Goal: Task Accomplishment & Management: Complete application form

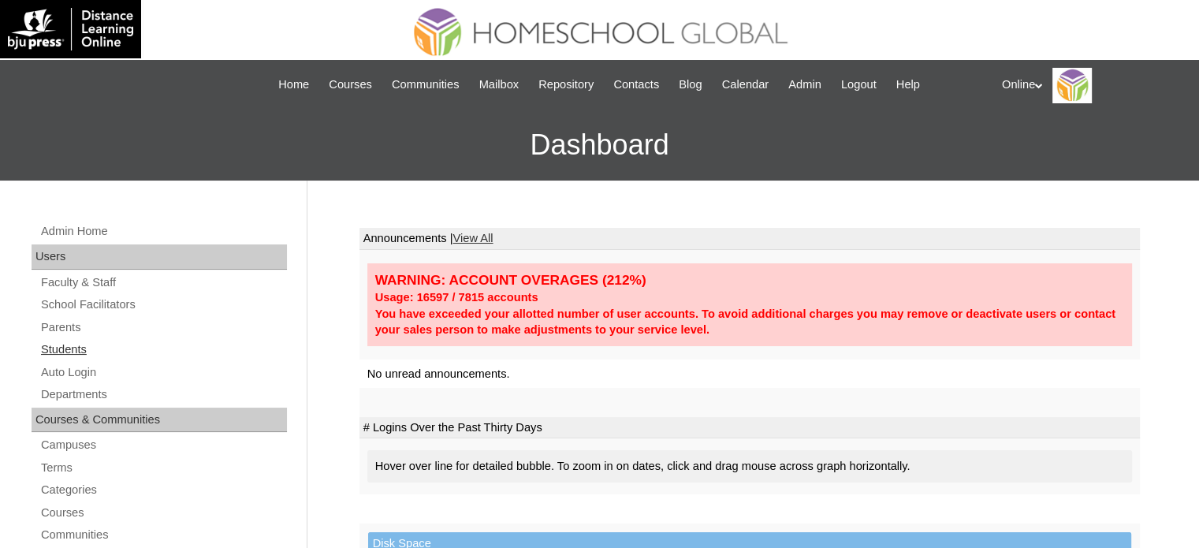
click at [80, 355] on link "Students" at bounding box center [163, 350] width 248 height 20
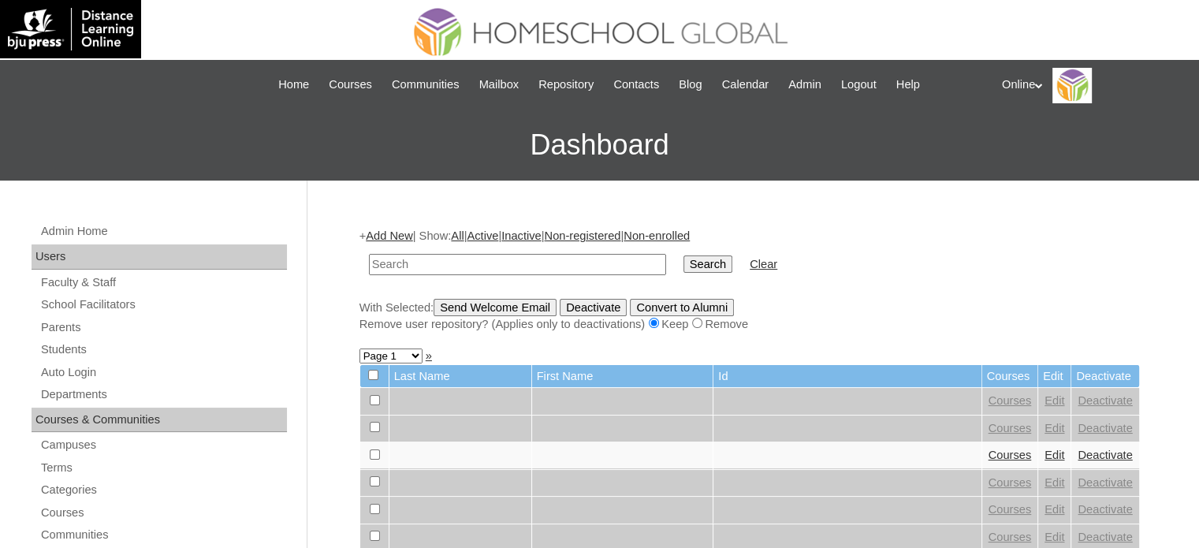
click at [404, 260] on input "text" at bounding box center [517, 264] width 297 height 21
type input "dycoco"
click at [684, 255] on input "Search" at bounding box center [708, 263] width 49 height 17
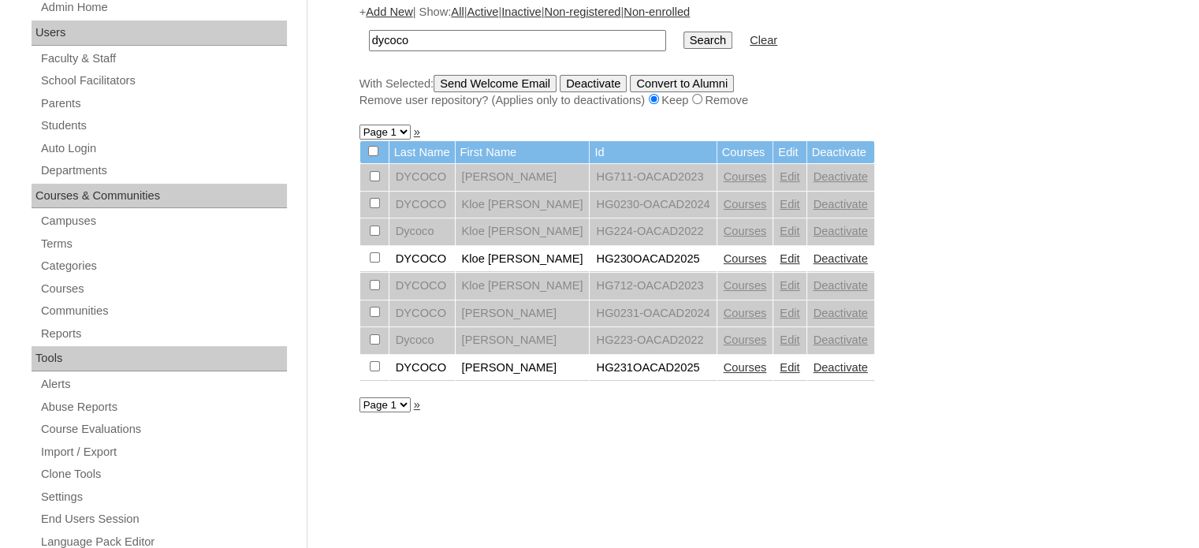
scroll to position [237, 0]
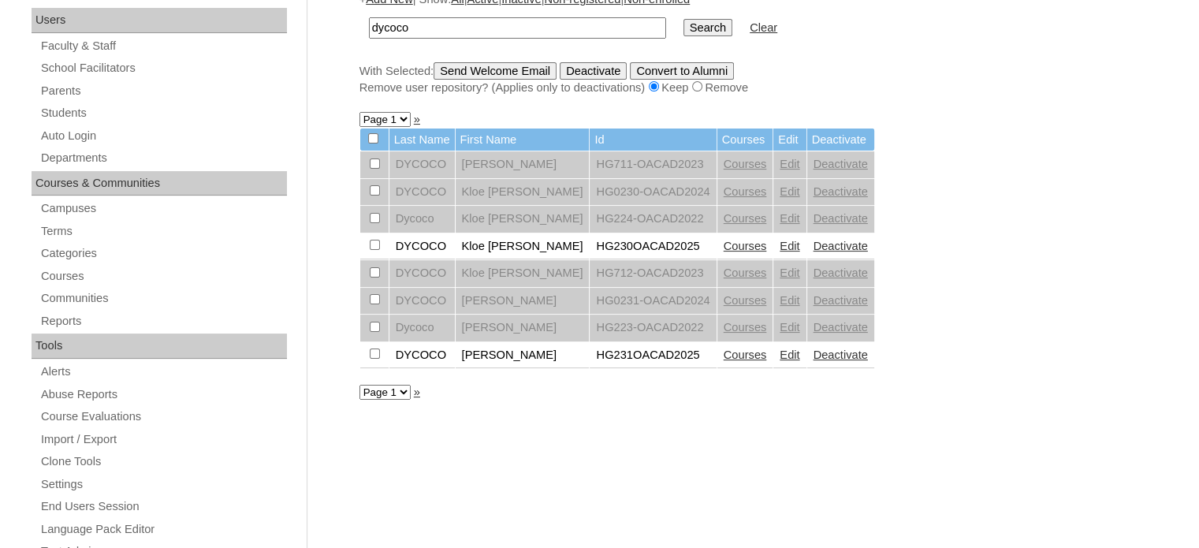
click at [724, 245] on link "Courses" at bounding box center [745, 246] width 43 height 13
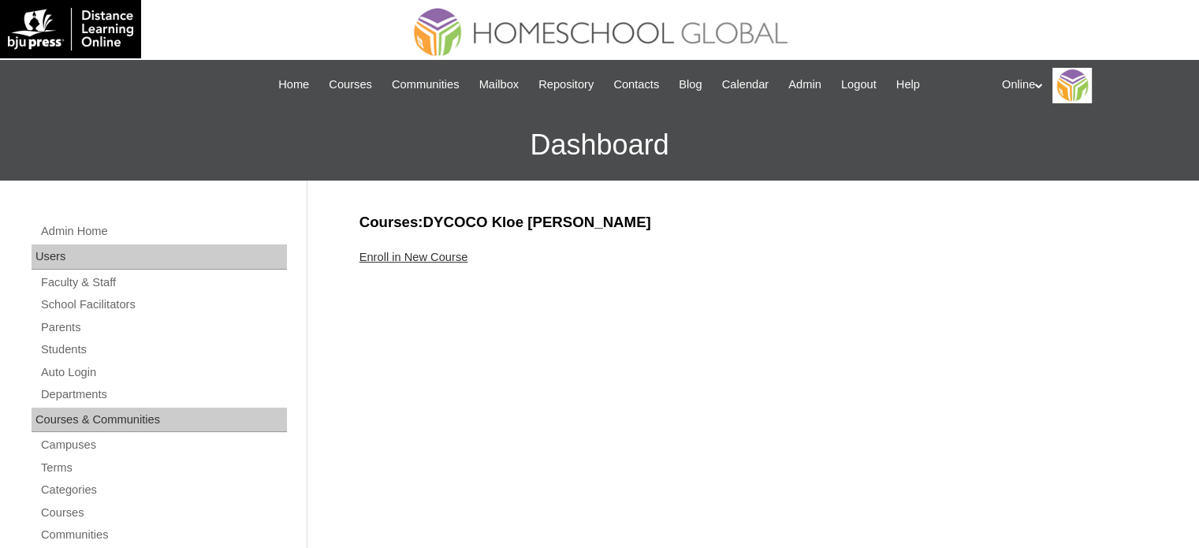
click at [464, 252] on link "Enroll in New Course" at bounding box center [414, 257] width 109 height 13
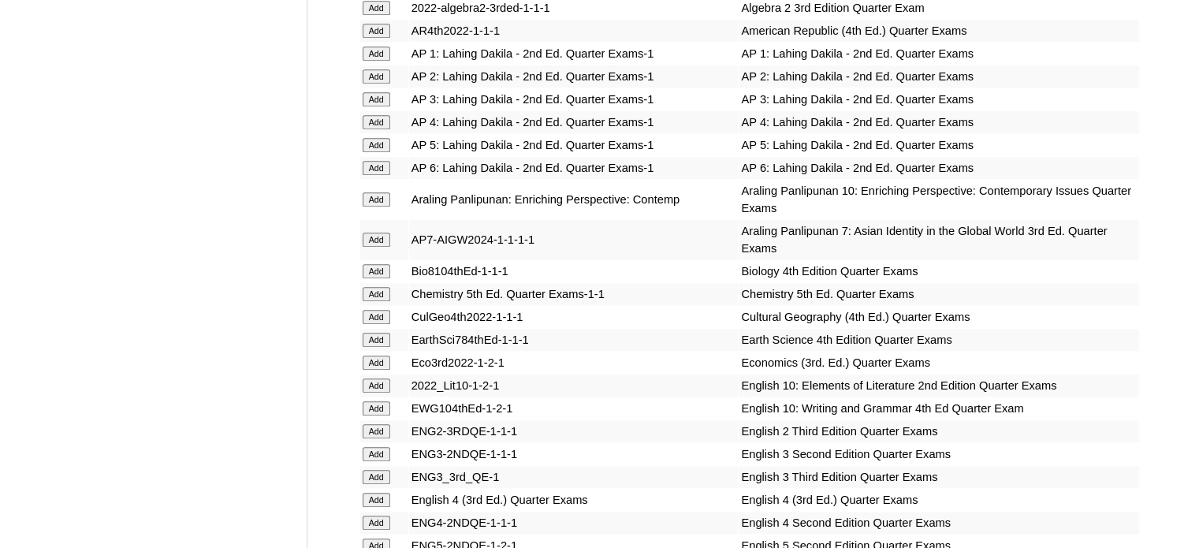
scroll to position [1498, 0]
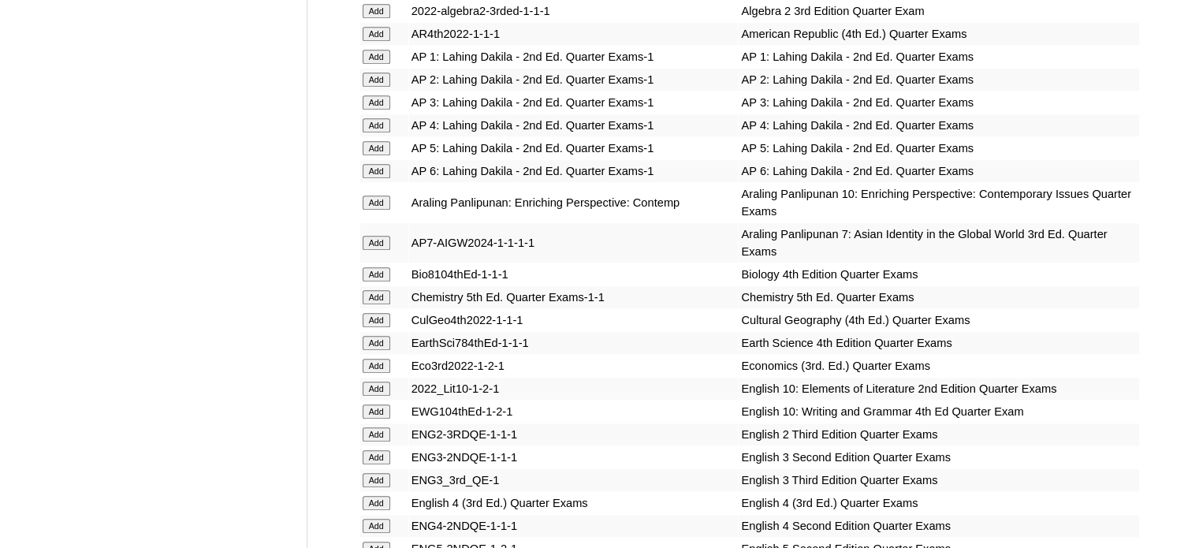
click at [386, 141] on input "Add" at bounding box center [377, 148] width 28 height 14
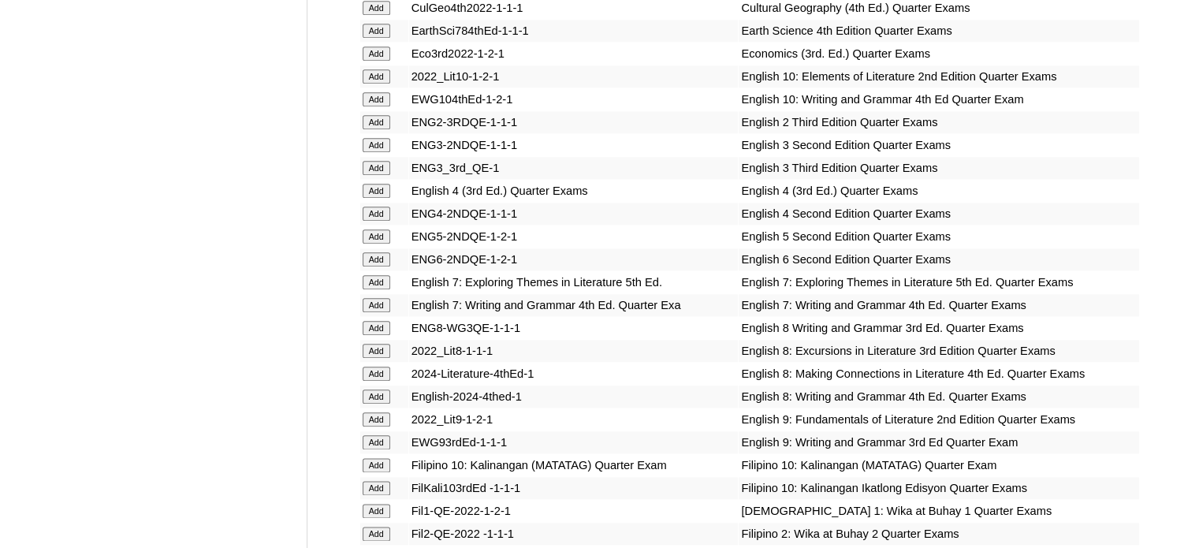
scroll to position [1813, 0]
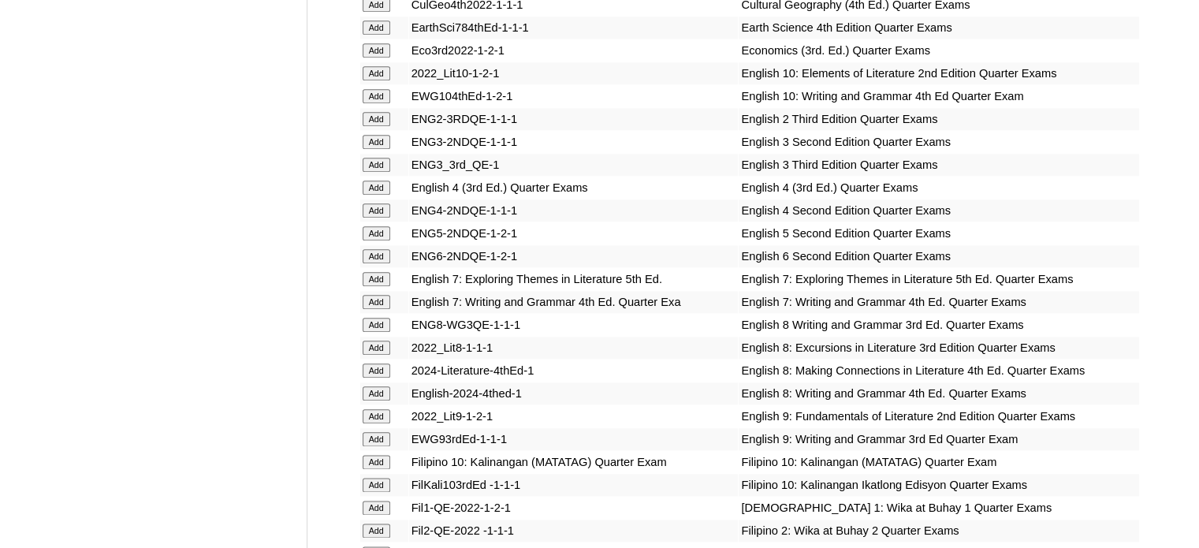
click at [390, 226] on input "Add" at bounding box center [377, 233] width 28 height 14
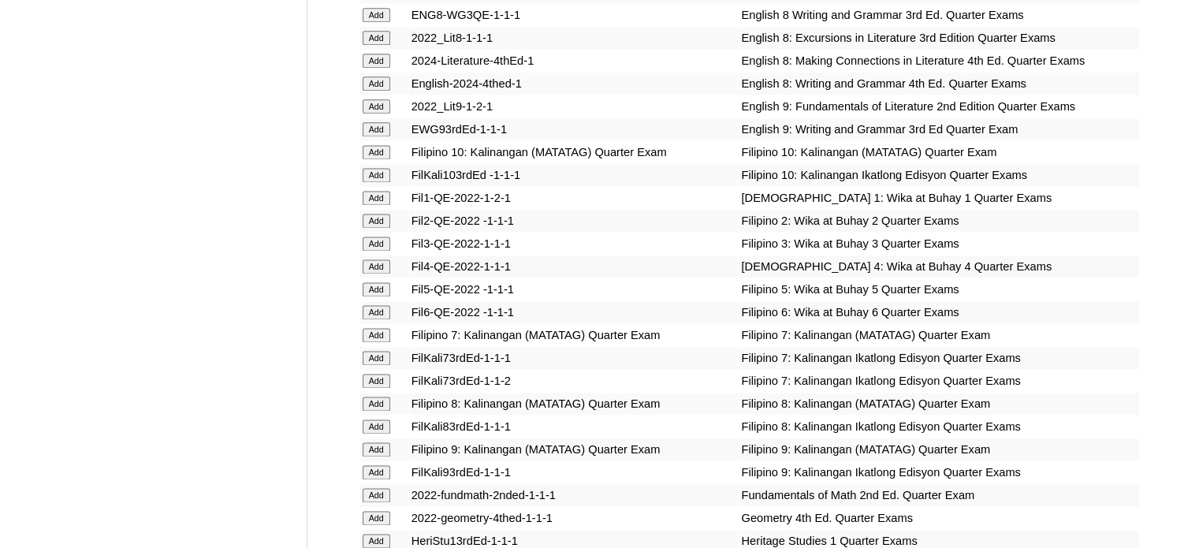
scroll to position [2129, 0]
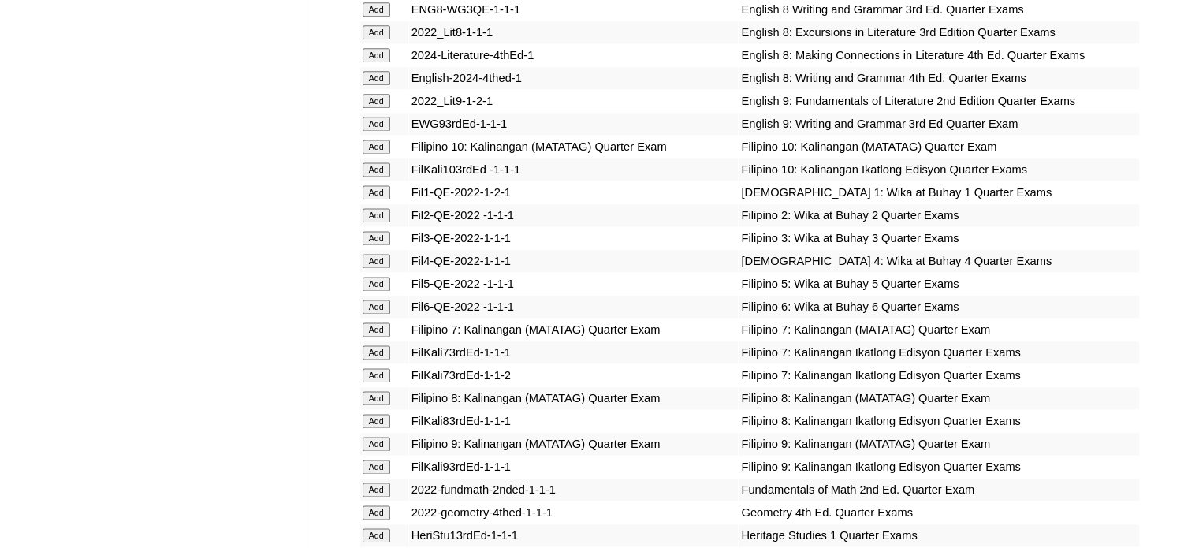
click at [377, 286] on input "Add" at bounding box center [377, 284] width 28 height 14
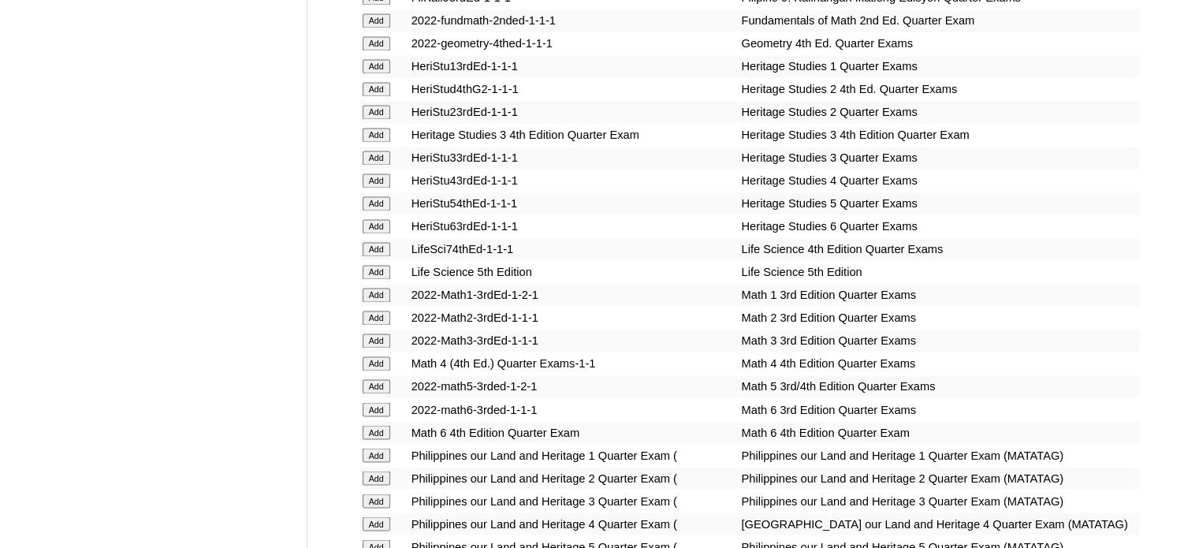
scroll to position [2602, 0]
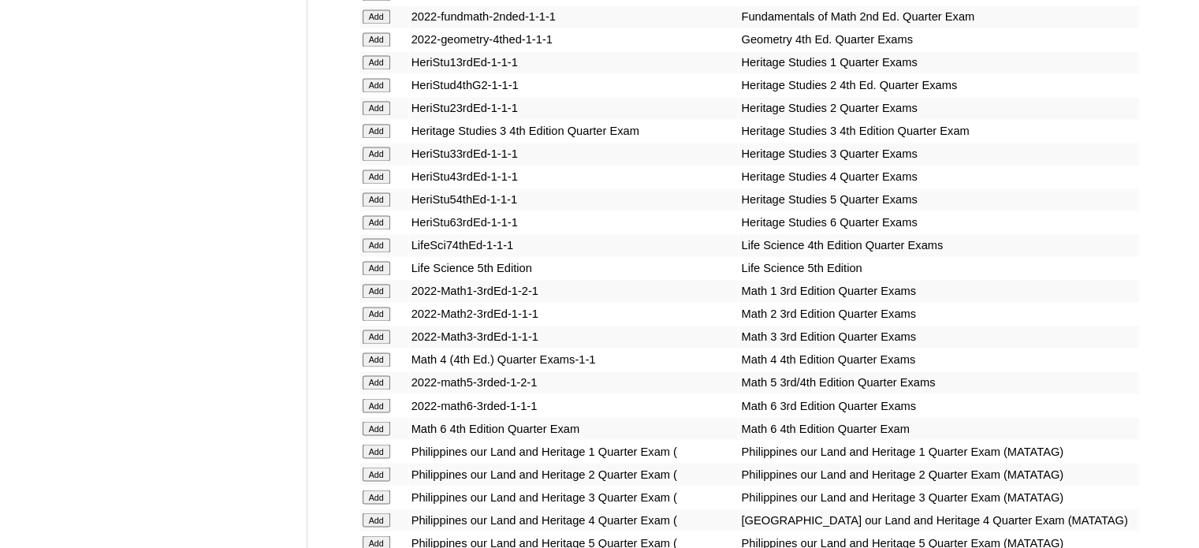
click at [381, 380] on input "Add" at bounding box center [377, 382] width 28 height 14
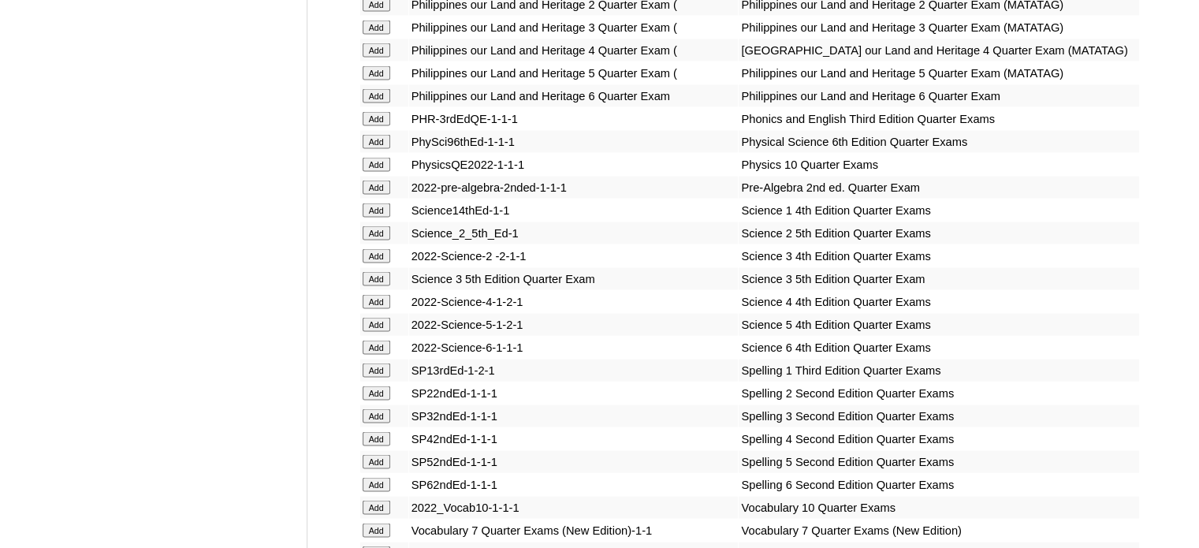
scroll to position [3075, 0]
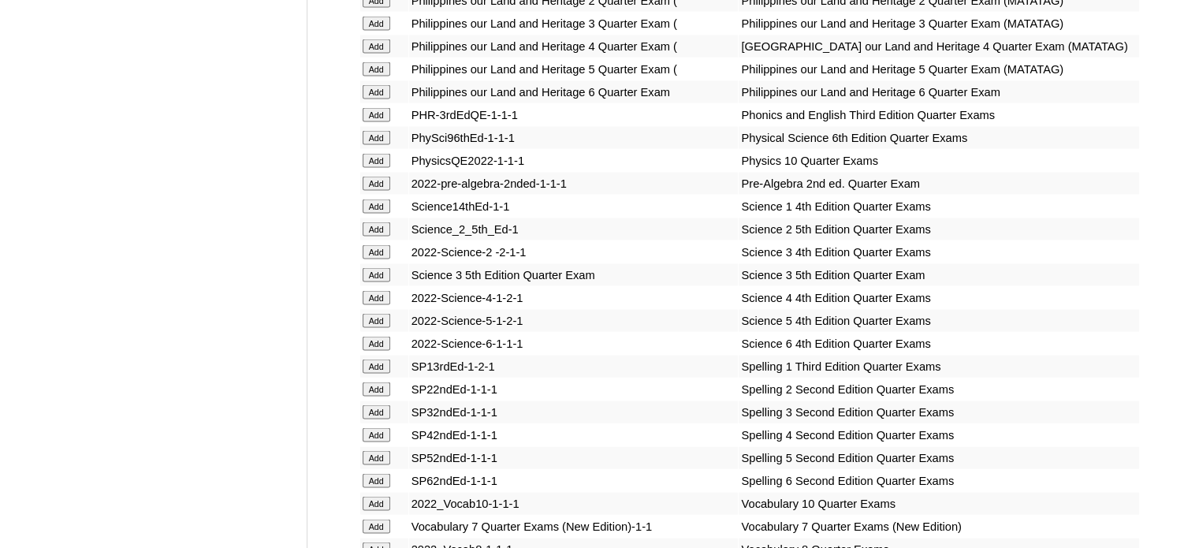
click at [369, 328] on input "Add" at bounding box center [377, 321] width 28 height 14
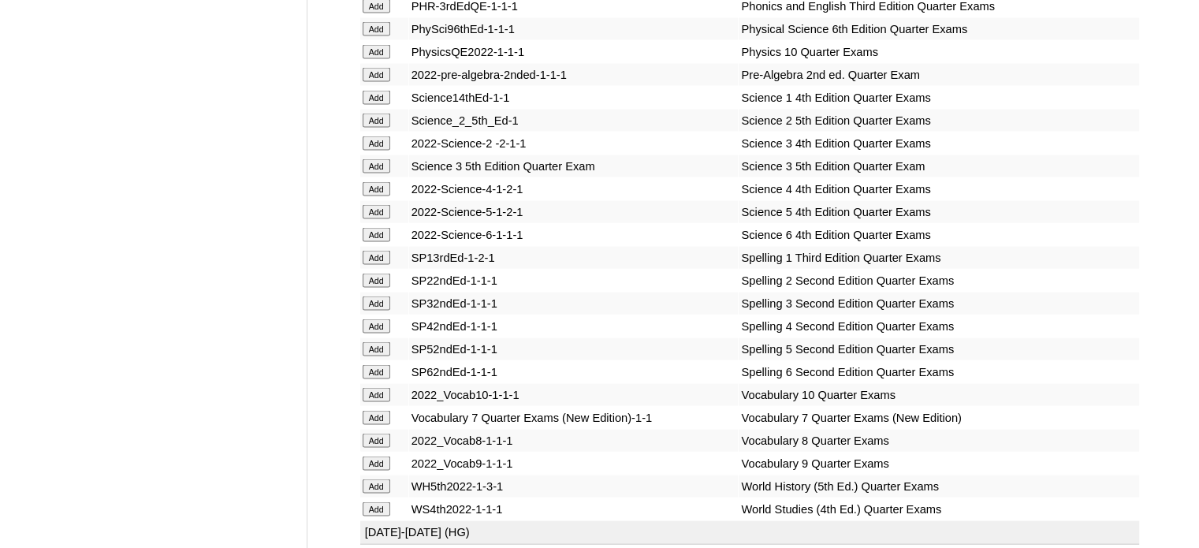
scroll to position [3232, 0]
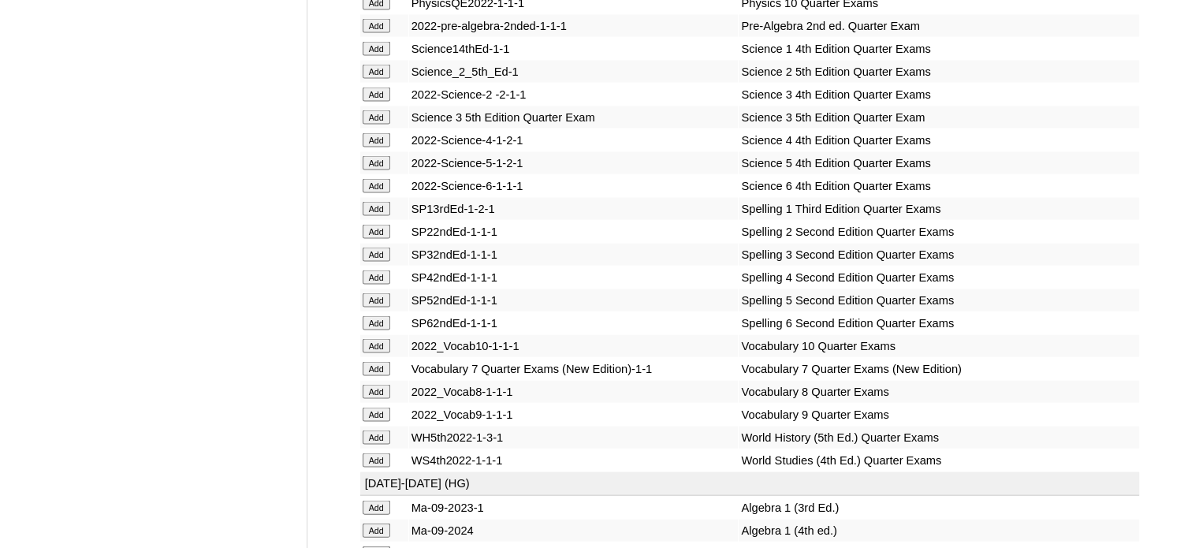
click at [378, 307] on input "Add" at bounding box center [377, 300] width 28 height 14
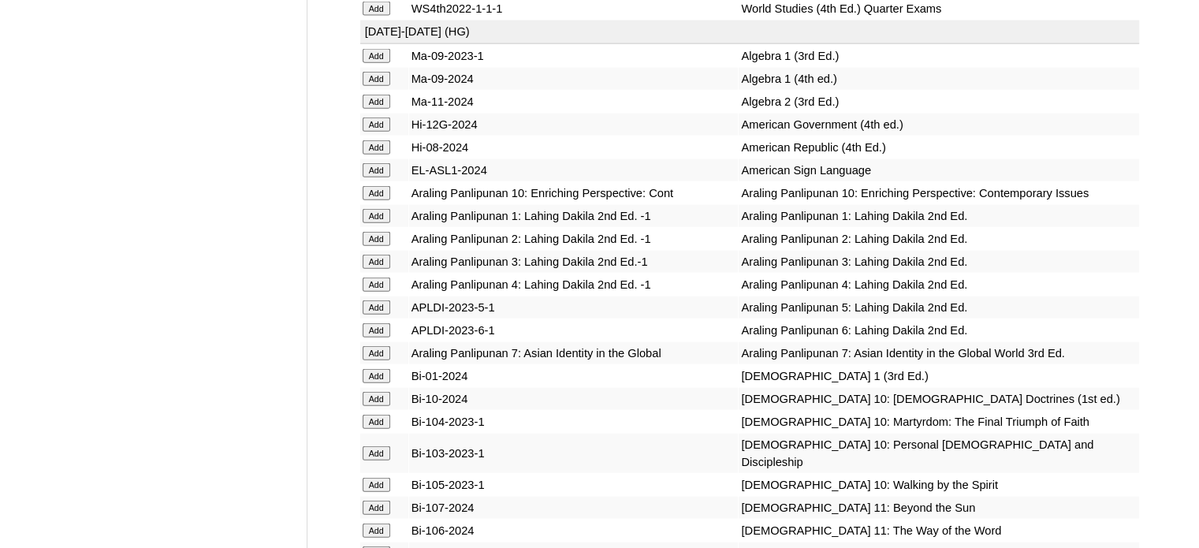
scroll to position [3706, 0]
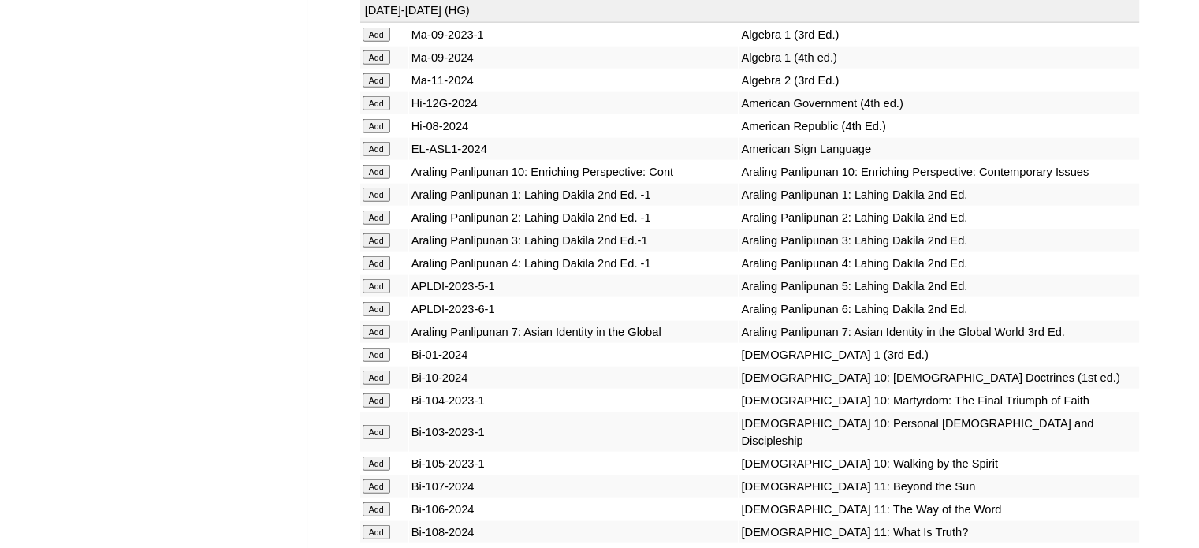
click at [378, 293] on input "Add" at bounding box center [377, 286] width 28 height 14
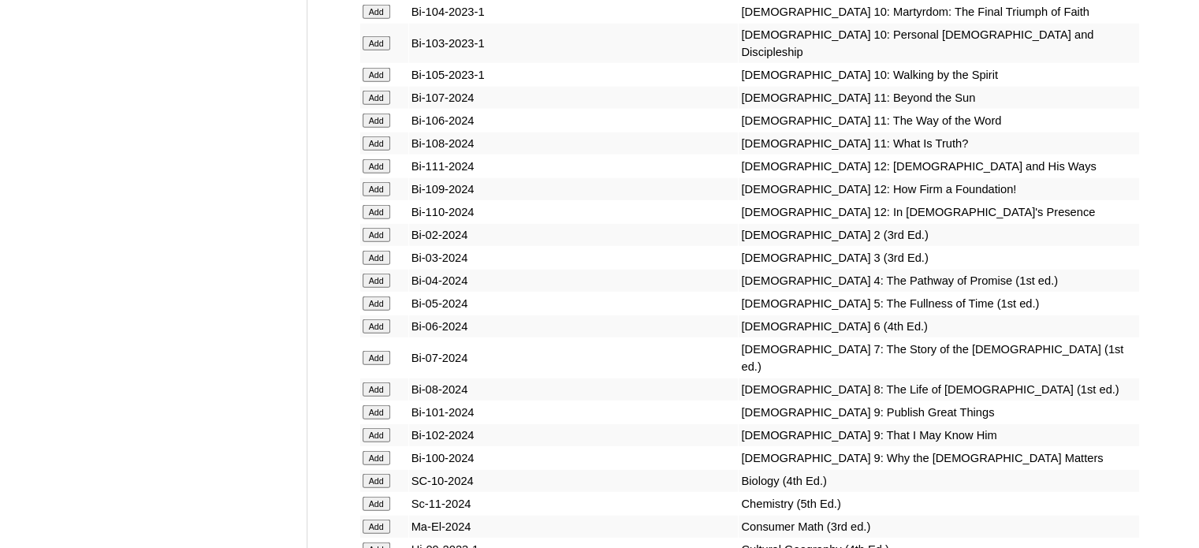
scroll to position [4100, 0]
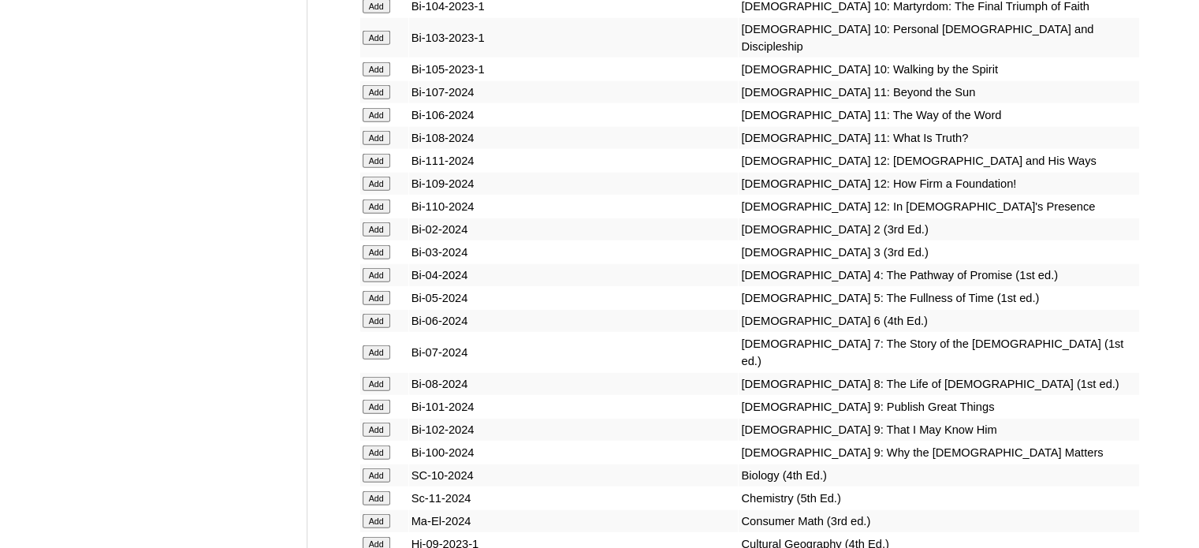
click at [381, 305] on input "Add" at bounding box center [377, 298] width 28 height 14
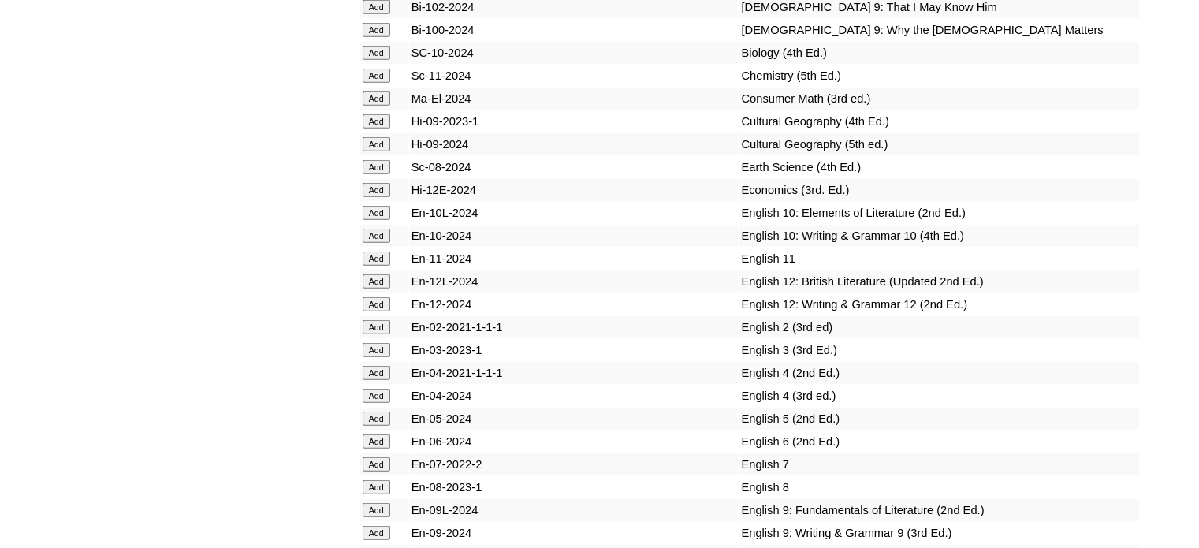
scroll to position [4573, 0]
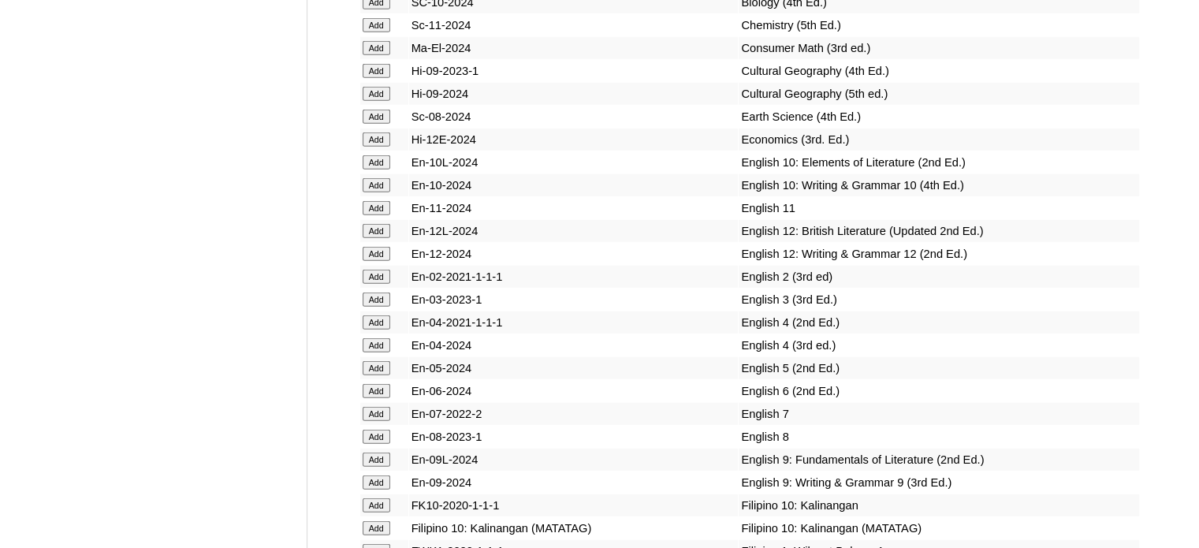
click at [374, 375] on input "Add" at bounding box center [377, 368] width 28 height 14
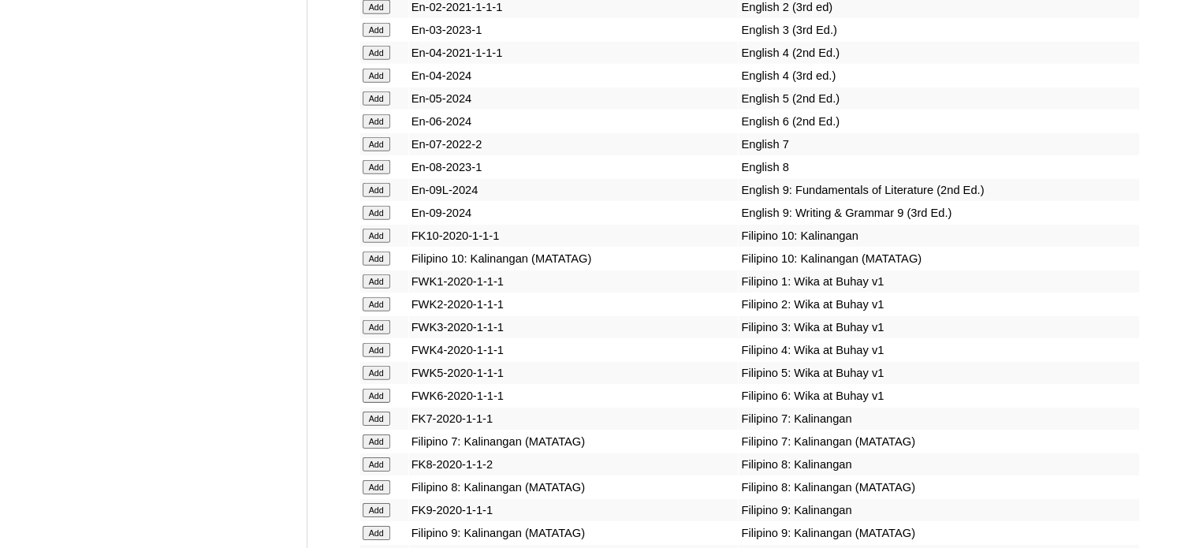
scroll to position [4888, 0]
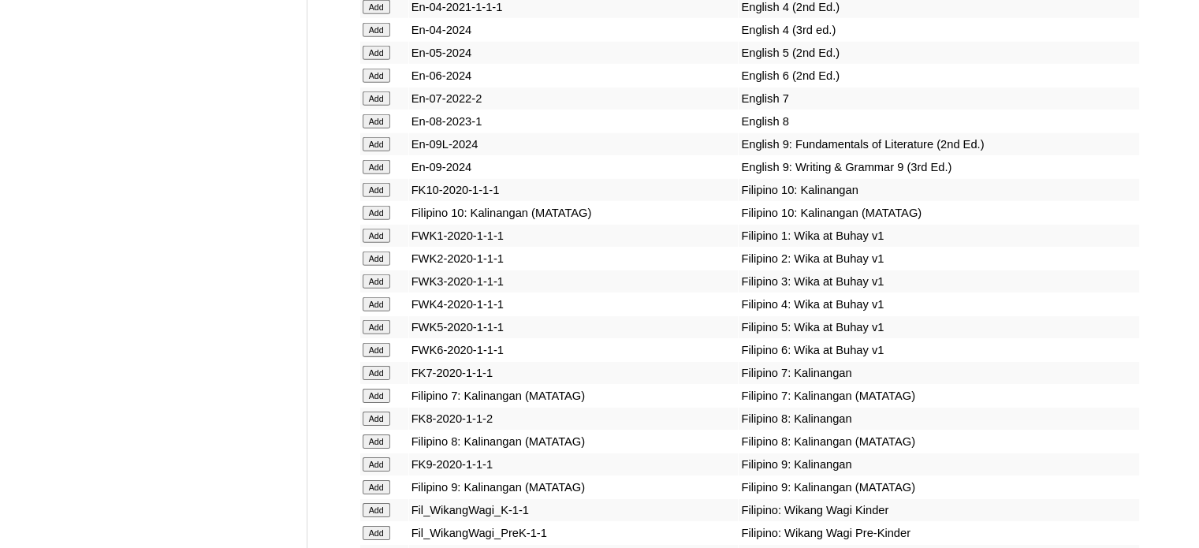
click at [386, 334] on input "Add" at bounding box center [377, 327] width 28 height 14
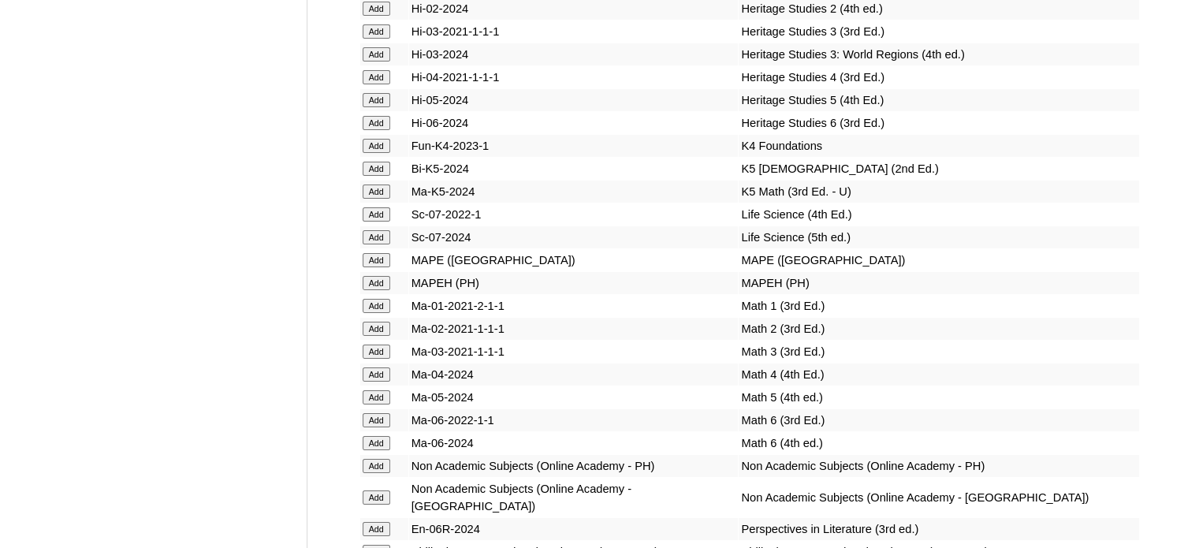
scroll to position [5755, 0]
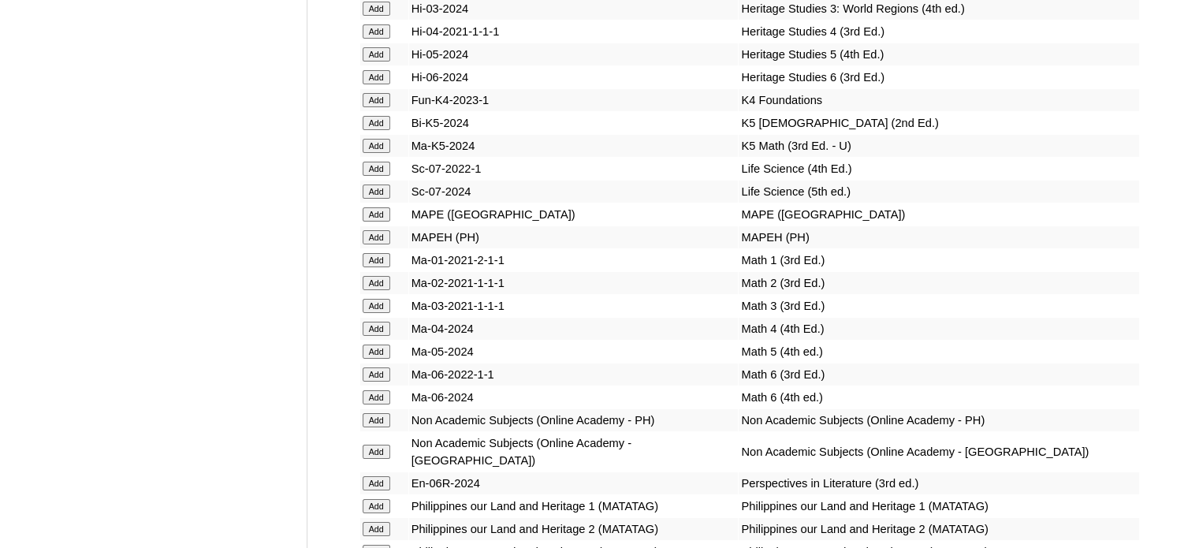
click at [380, 359] on input "Add" at bounding box center [377, 352] width 28 height 14
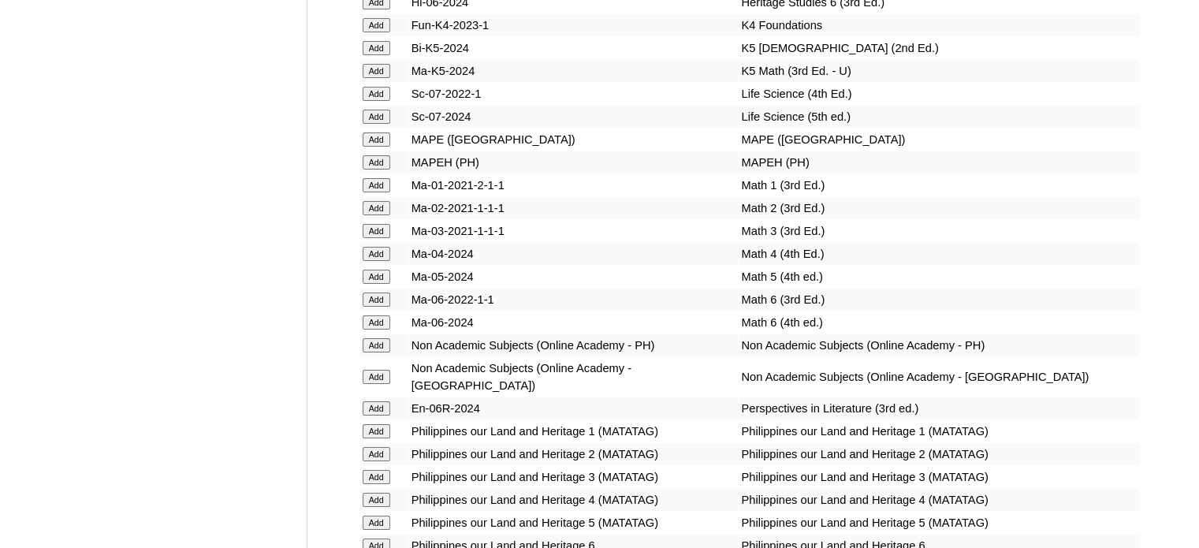
scroll to position [5834, 0]
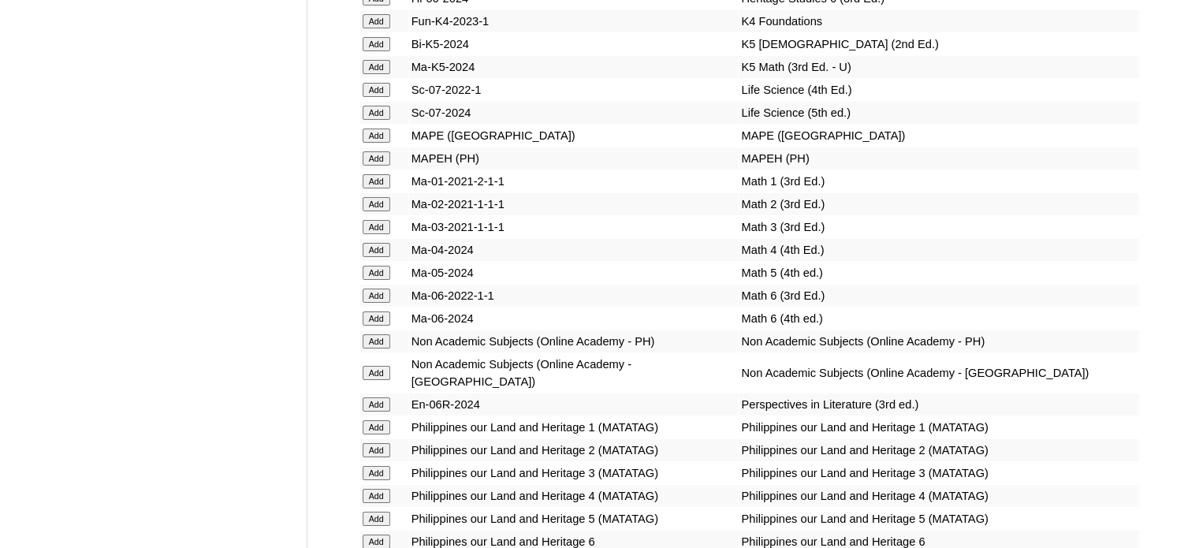
click at [374, 348] on input "Add" at bounding box center [377, 341] width 28 height 14
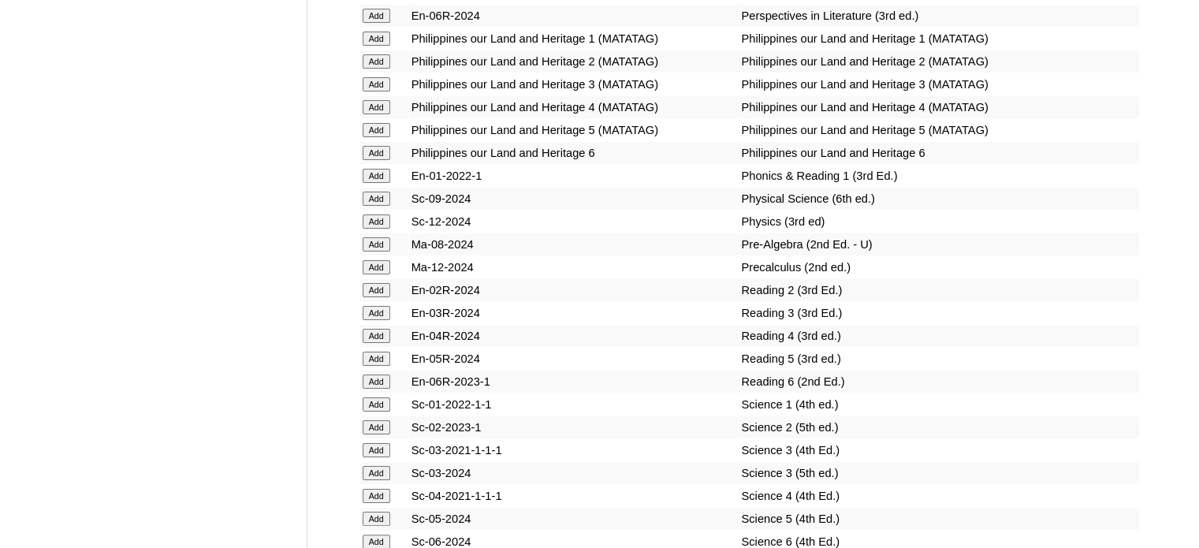
scroll to position [6228, 0]
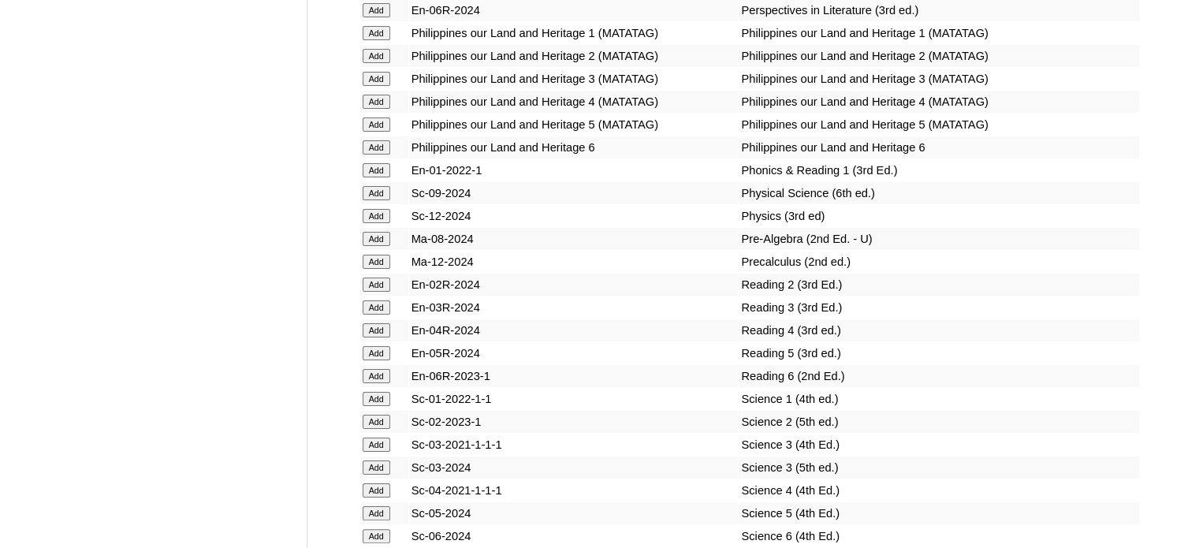
click at [380, 360] on input "Add" at bounding box center [377, 353] width 28 height 14
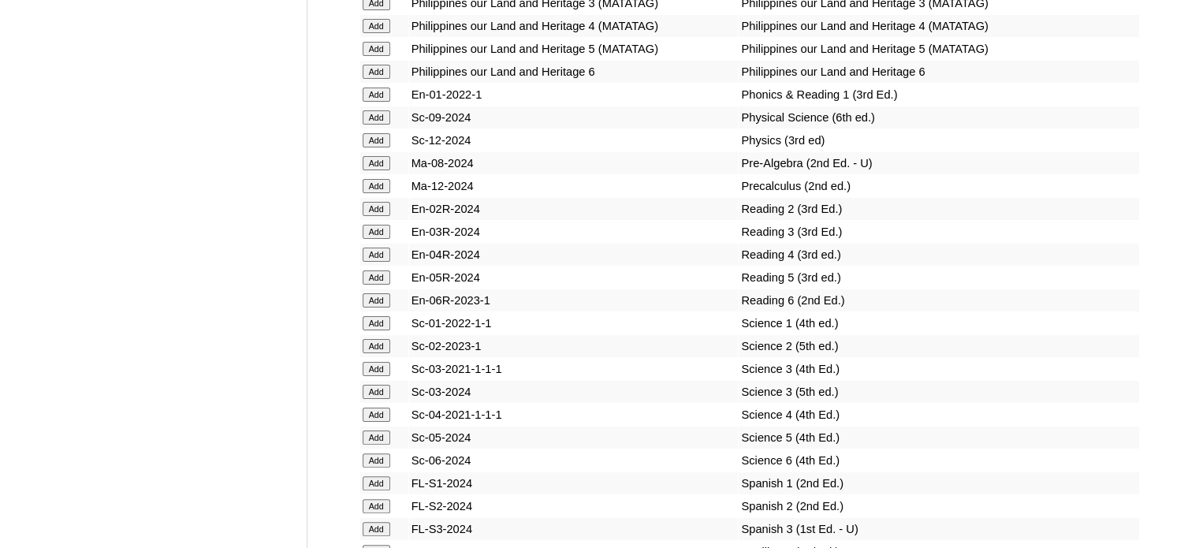
scroll to position [6307, 0]
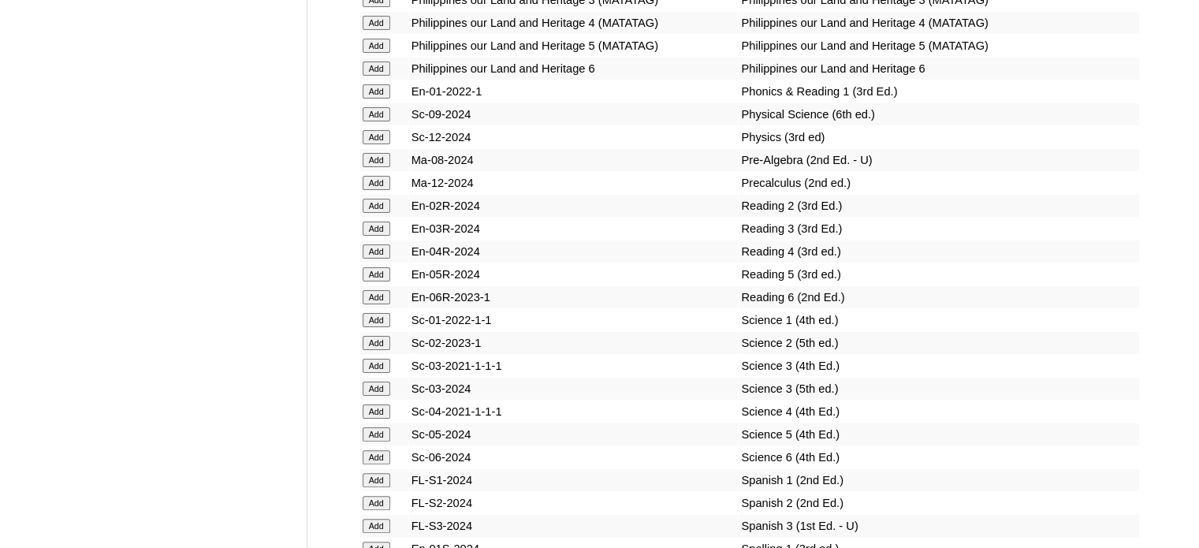
click at [374, 441] on input "Add" at bounding box center [377, 434] width 28 height 14
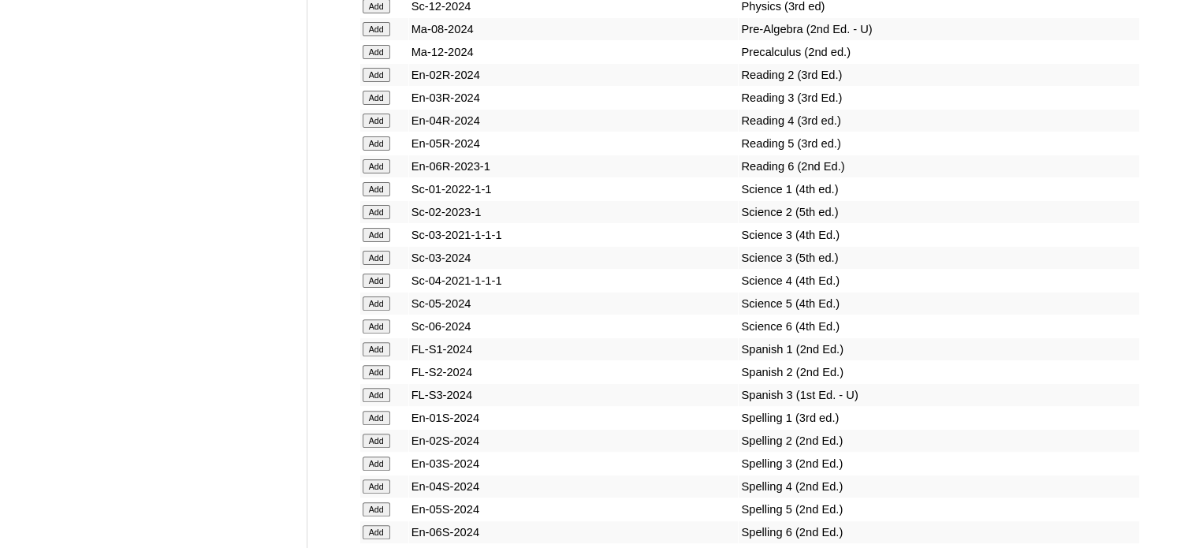
scroll to position [6465, 0]
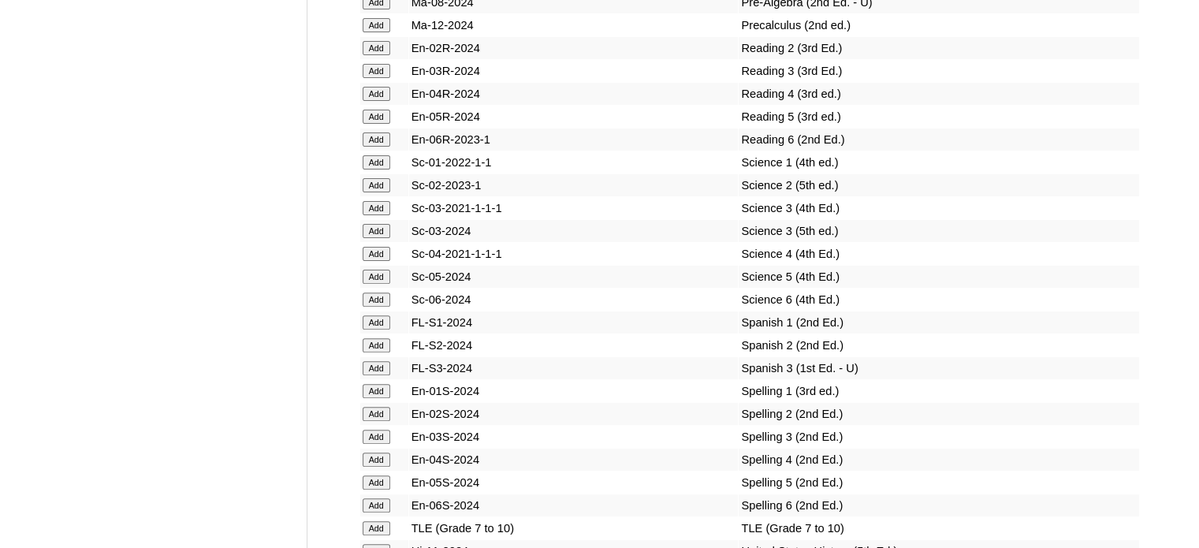
click at [378, 488] on input "Add" at bounding box center [377, 482] width 28 height 14
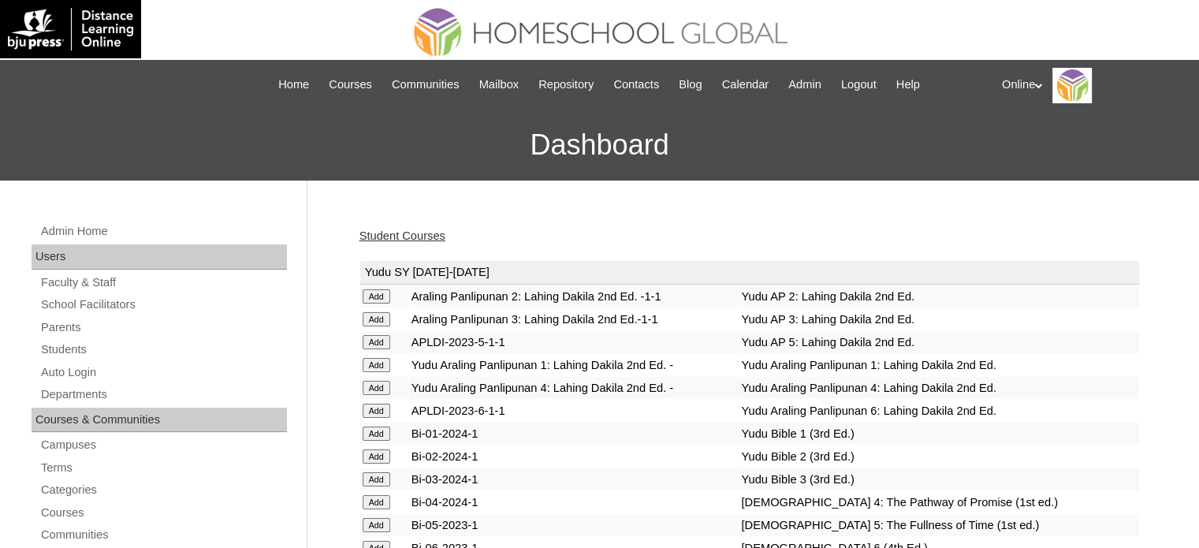
click at [439, 236] on link "Student Courses" at bounding box center [403, 235] width 86 height 13
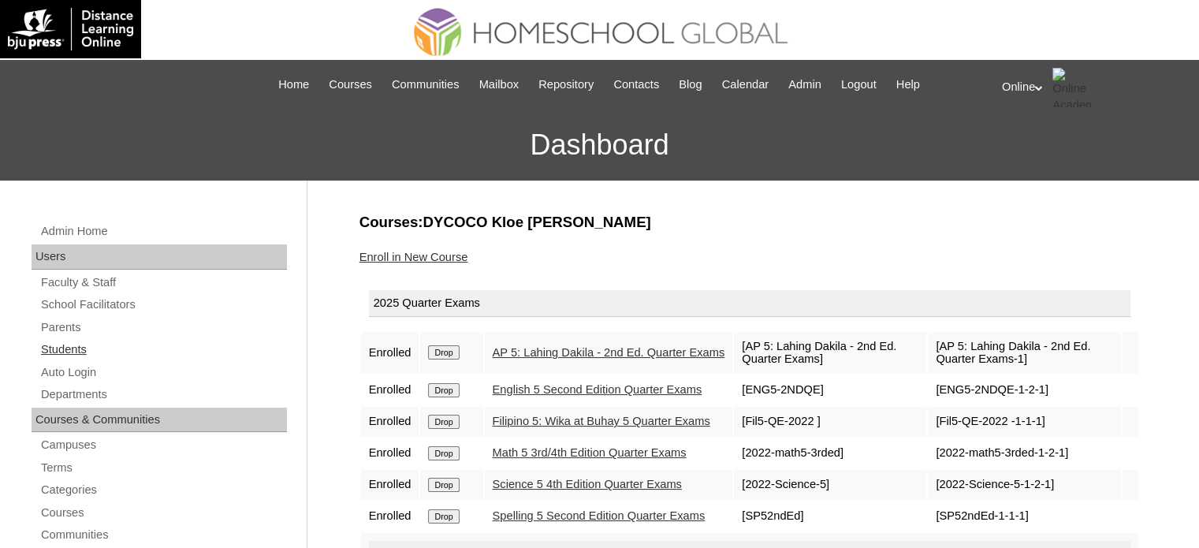
click at [126, 346] on link "Students" at bounding box center [163, 350] width 248 height 20
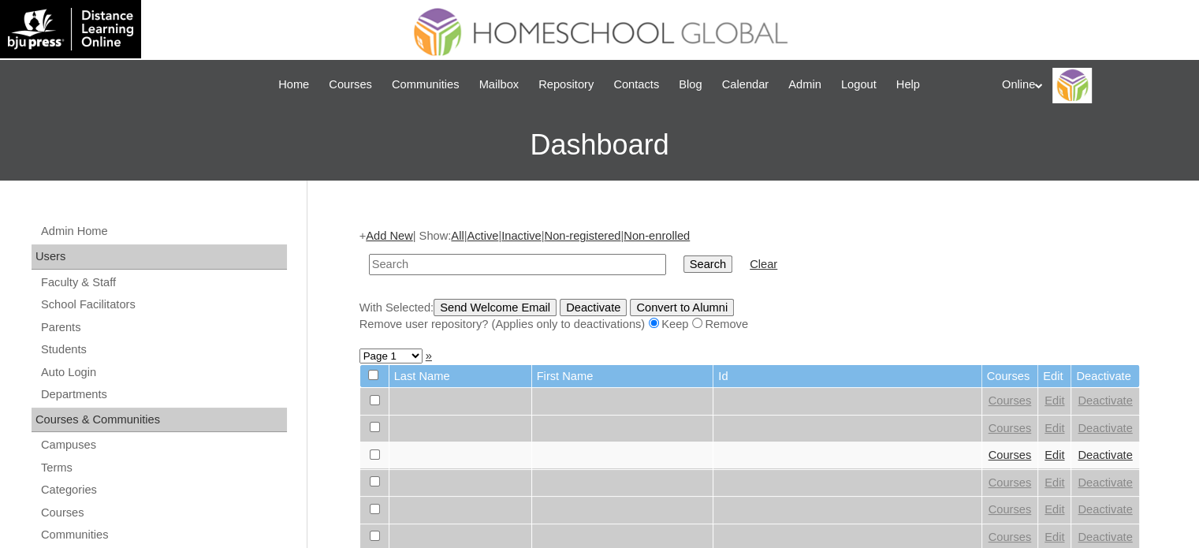
click at [505, 267] on input "text" at bounding box center [517, 264] width 297 height 21
type input "dycoco"
click at [684, 262] on input "Search" at bounding box center [708, 263] width 49 height 17
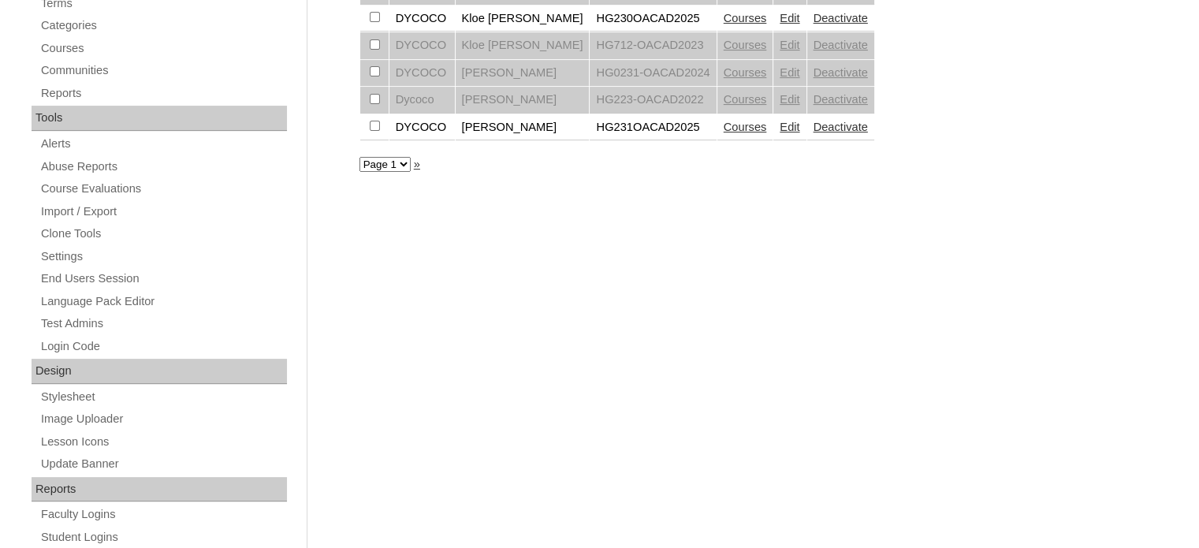
scroll to position [473, 0]
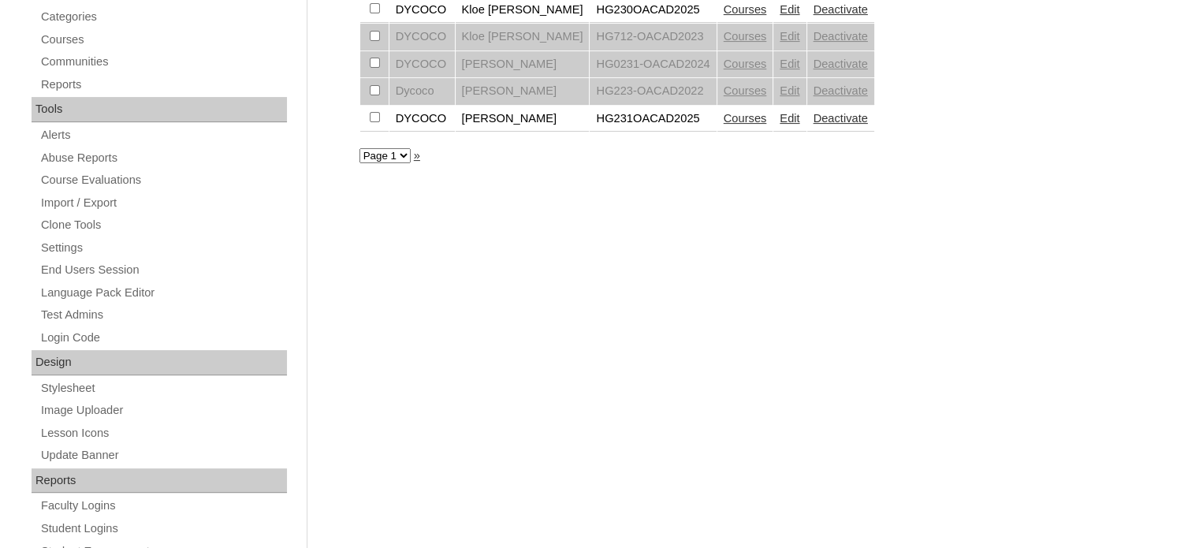
click at [724, 114] on link "Courses" at bounding box center [745, 118] width 43 height 13
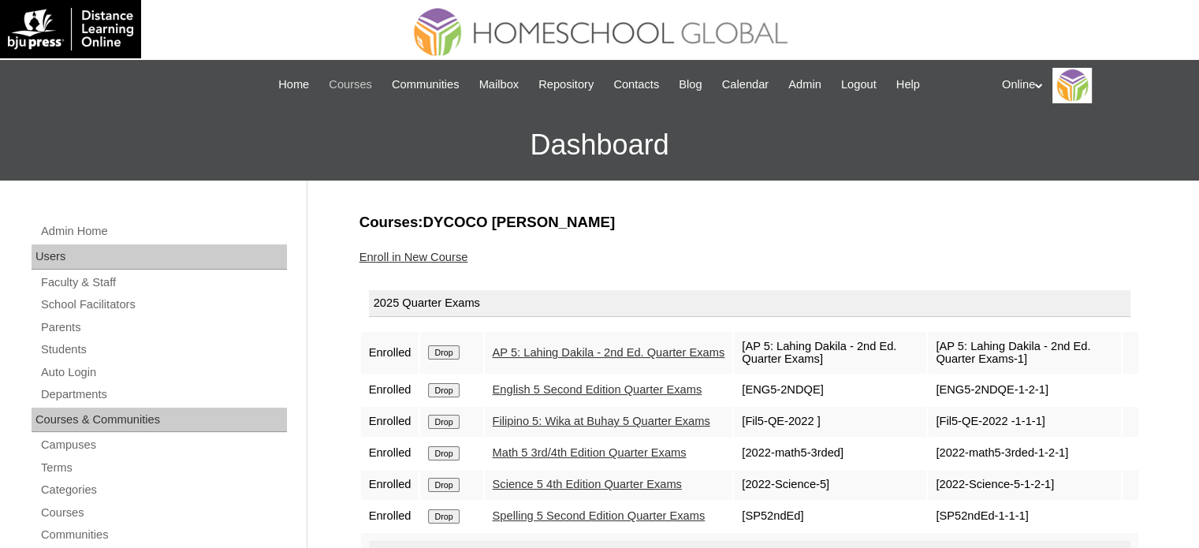
click at [362, 94] on link "Courses" at bounding box center [350, 85] width 59 height 18
